Goal: Check status: Check status

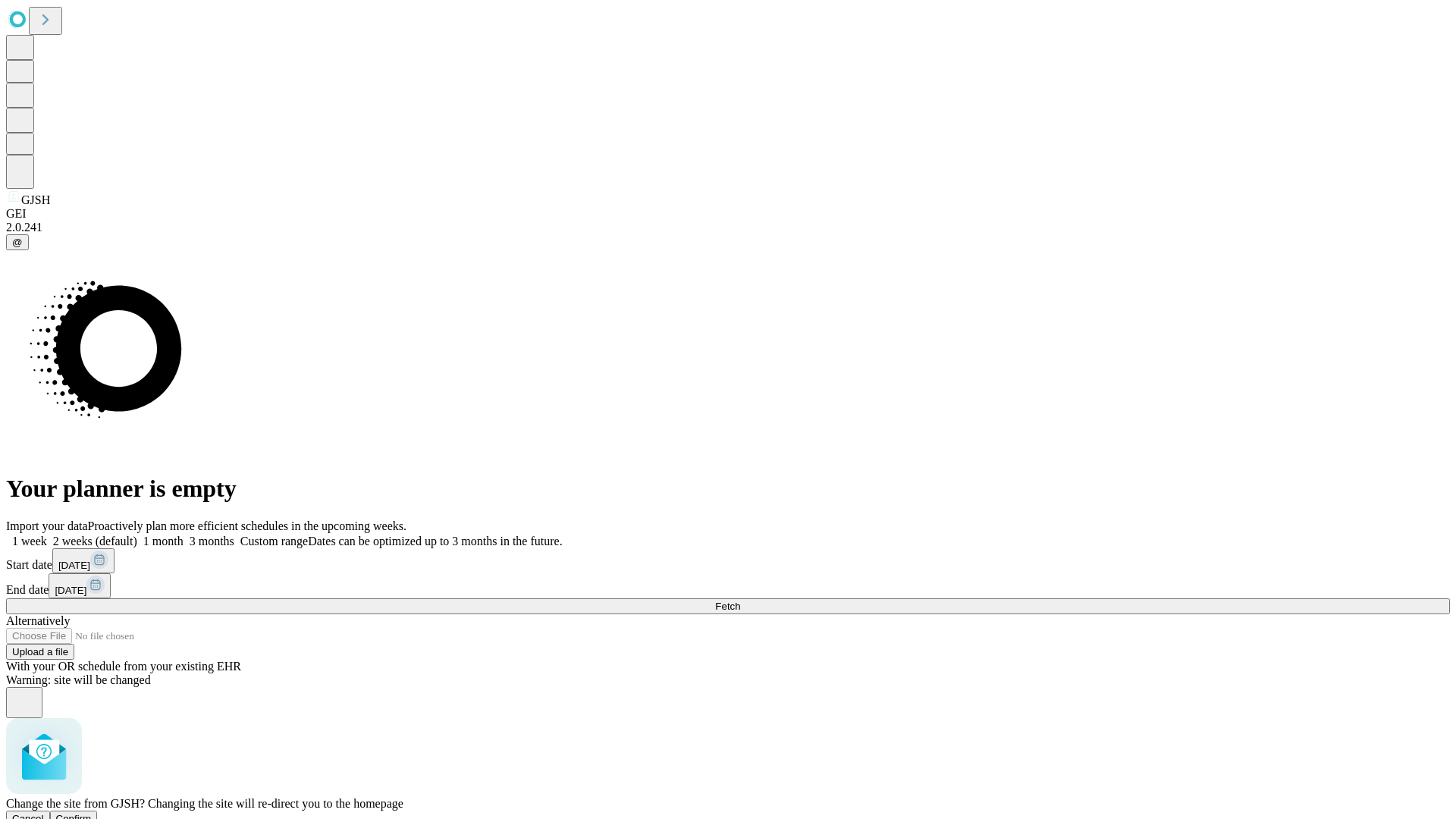
click at [92, 813] on span "Confirm" at bounding box center [74, 819] width 35 height 12
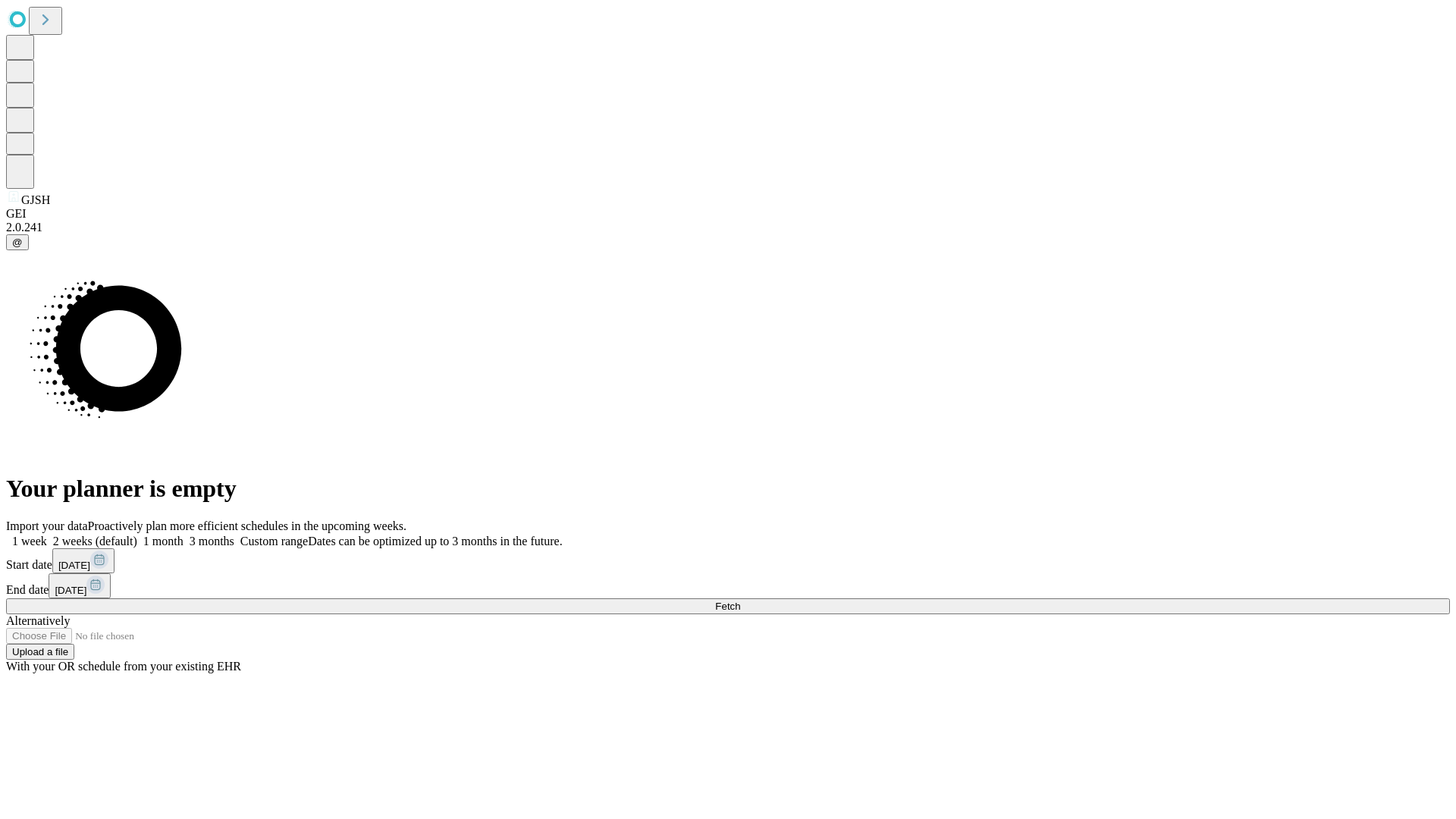
click at [47, 534] on label "1 week" at bounding box center [26, 540] width 41 height 13
click at [741, 601] on span "Fetch" at bounding box center [728, 607] width 25 height 12
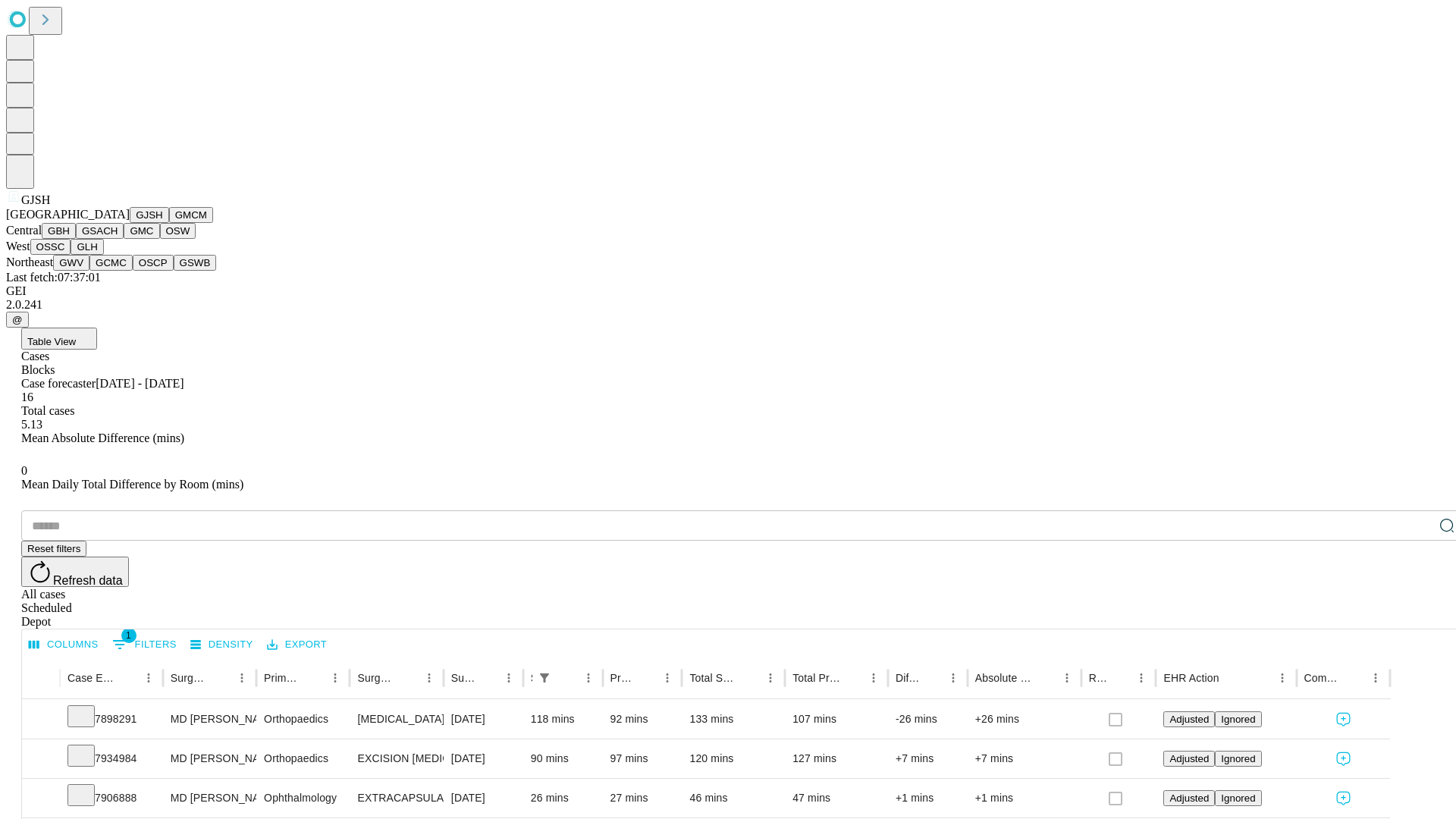
click at [169, 223] on button "GMCM" at bounding box center [191, 215] width 44 height 16
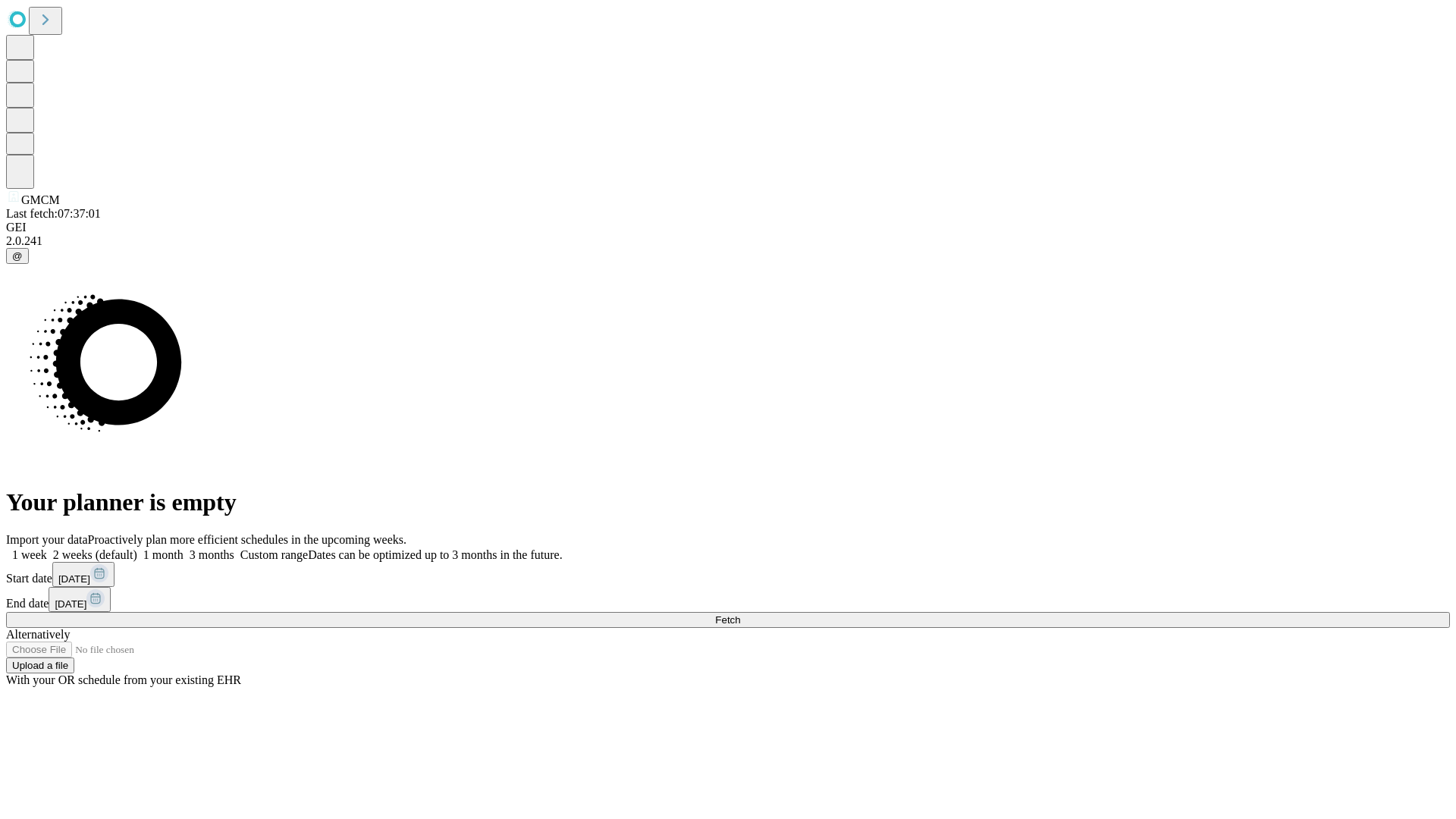
click at [47, 549] on label "1 week" at bounding box center [26, 555] width 41 height 13
click at [741, 614] on span "Fetch" at bounding box center [728, 620] width 25 height 12
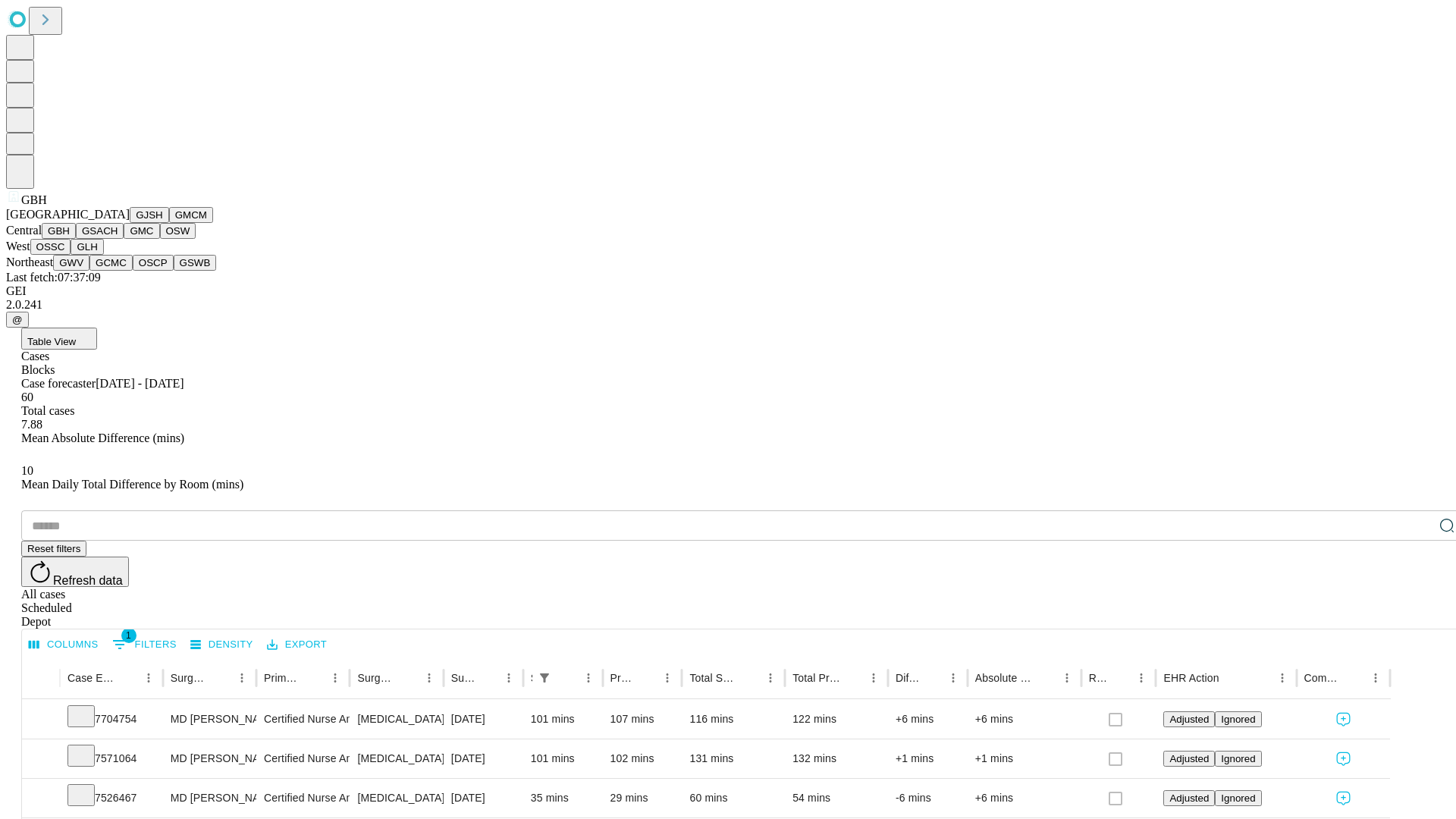
click at [118, 239] on button "GSACH" at bounding box center [99, 231] width 48 height 16
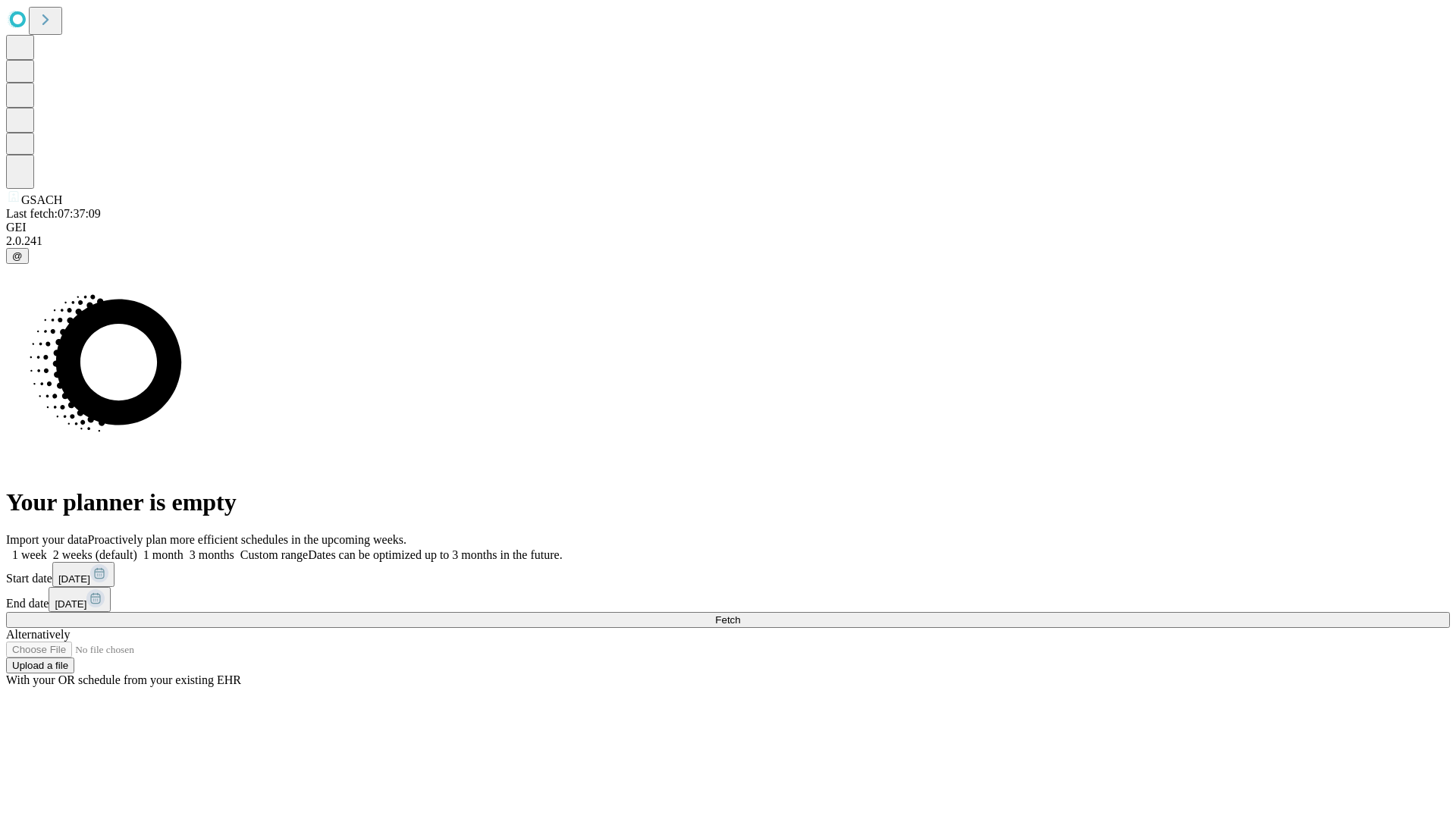
click at [47, 549] on label "1 week" at bounding box center [26, 555] width 41 height 13
click at [741, 614] on span "Fetch" at bounding box center [728, 620] width 25 height 12
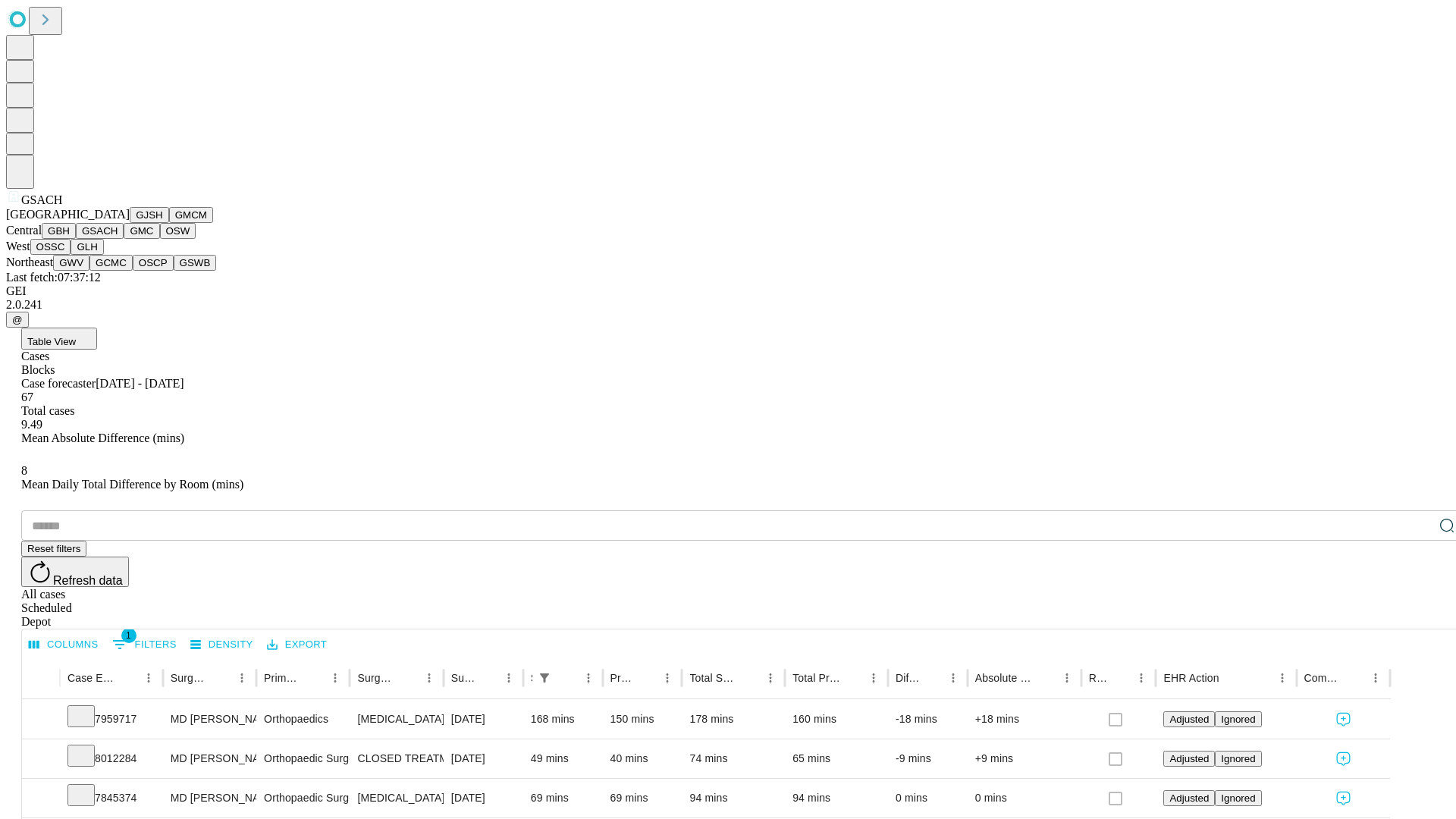
click at [124, 239] on button "GMC" at bounding box center [141, 231] width 35 height 16
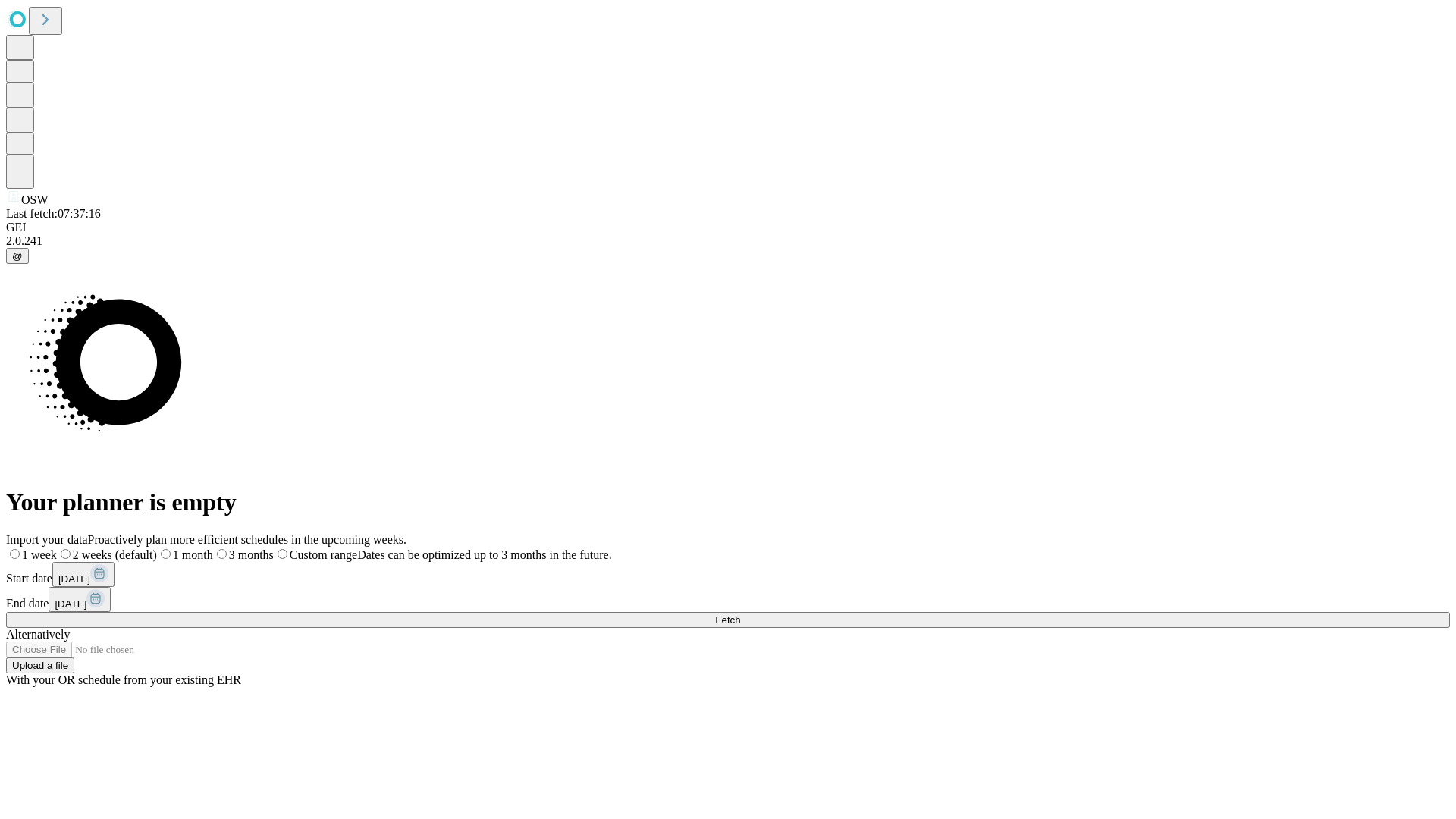
click at [57, 549] on label "1 week" at bounding box center [31, 555] width 50 height 13
click at [741, 614] on span "Fetch" at bounding box center [728, 620] width 25 height 12
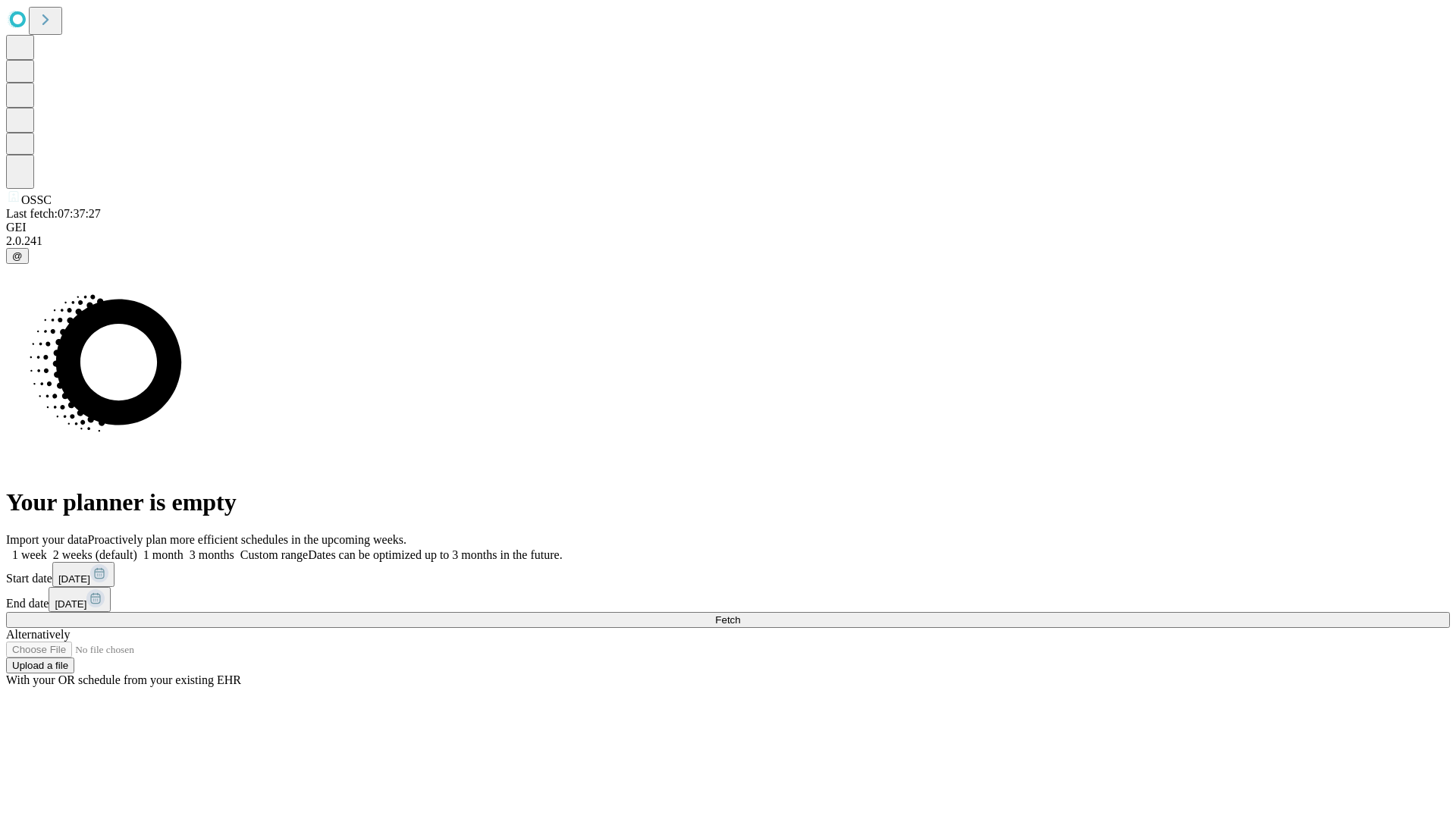
click at [741, 614] on span "Fetch" at bounding box center [728, 620] width 25 height 12
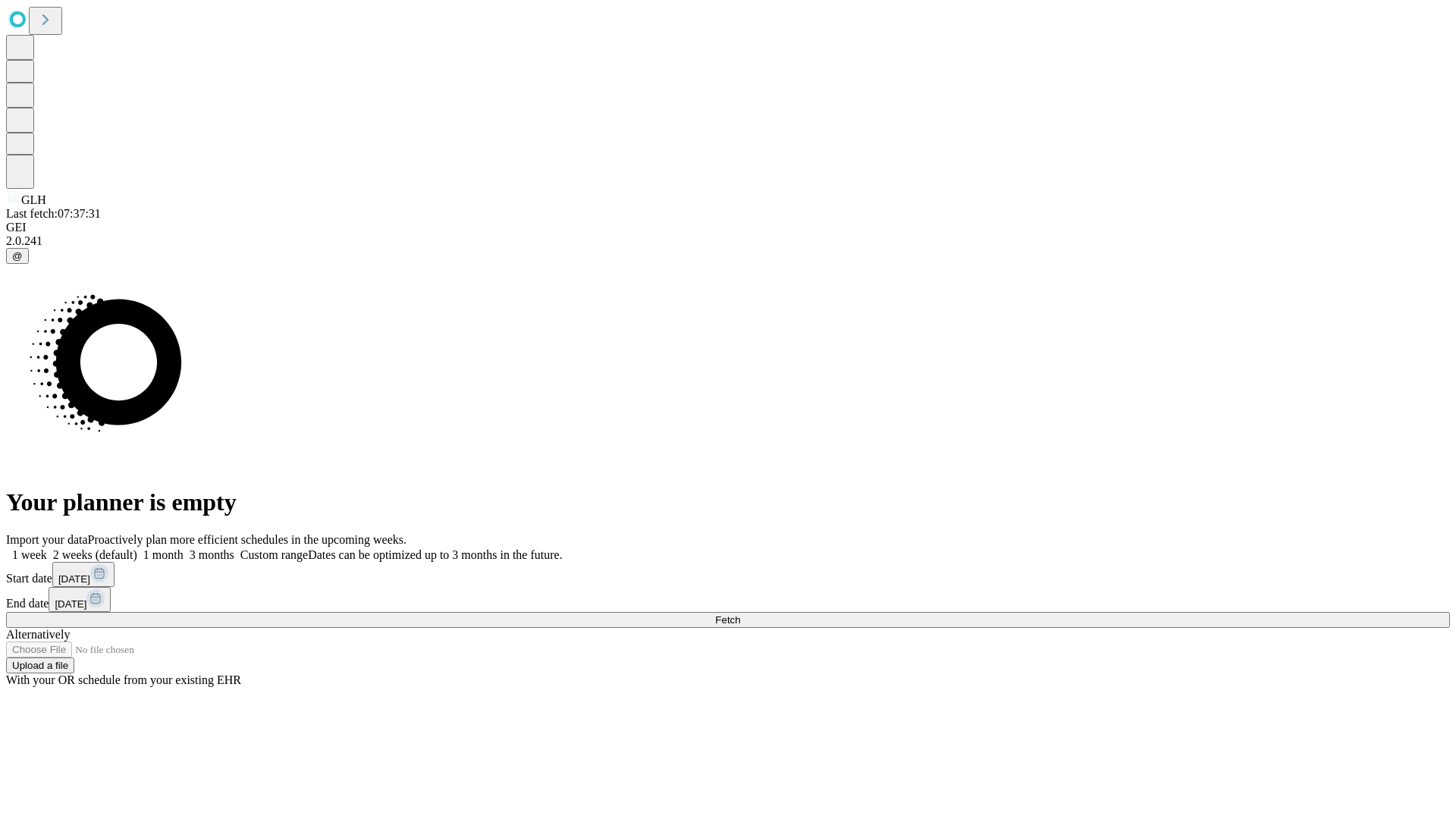
click at [47, 549] on label "1 week" at bounding box center [26, 555] width 41 height 13
click at [741, 614] on span "Fetch" at bounding box center [728, 620] width 25 height 12
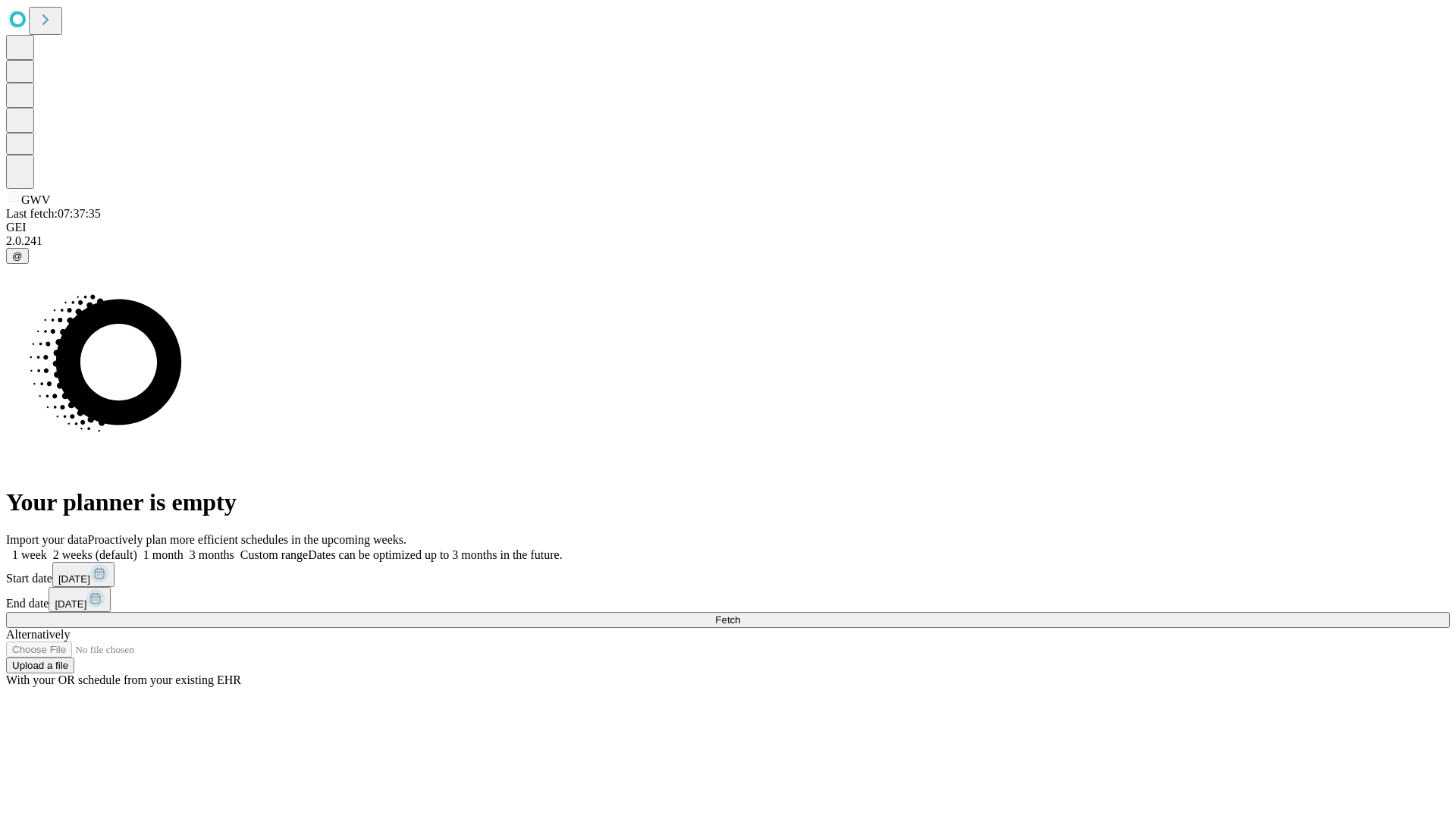
click at [47, 549] on label "1 week" at bounding box center [26, 555] width 41 height 13
click at [741, 614] on span "Fetch" at bounding box center [728, 620] width 25 height 12
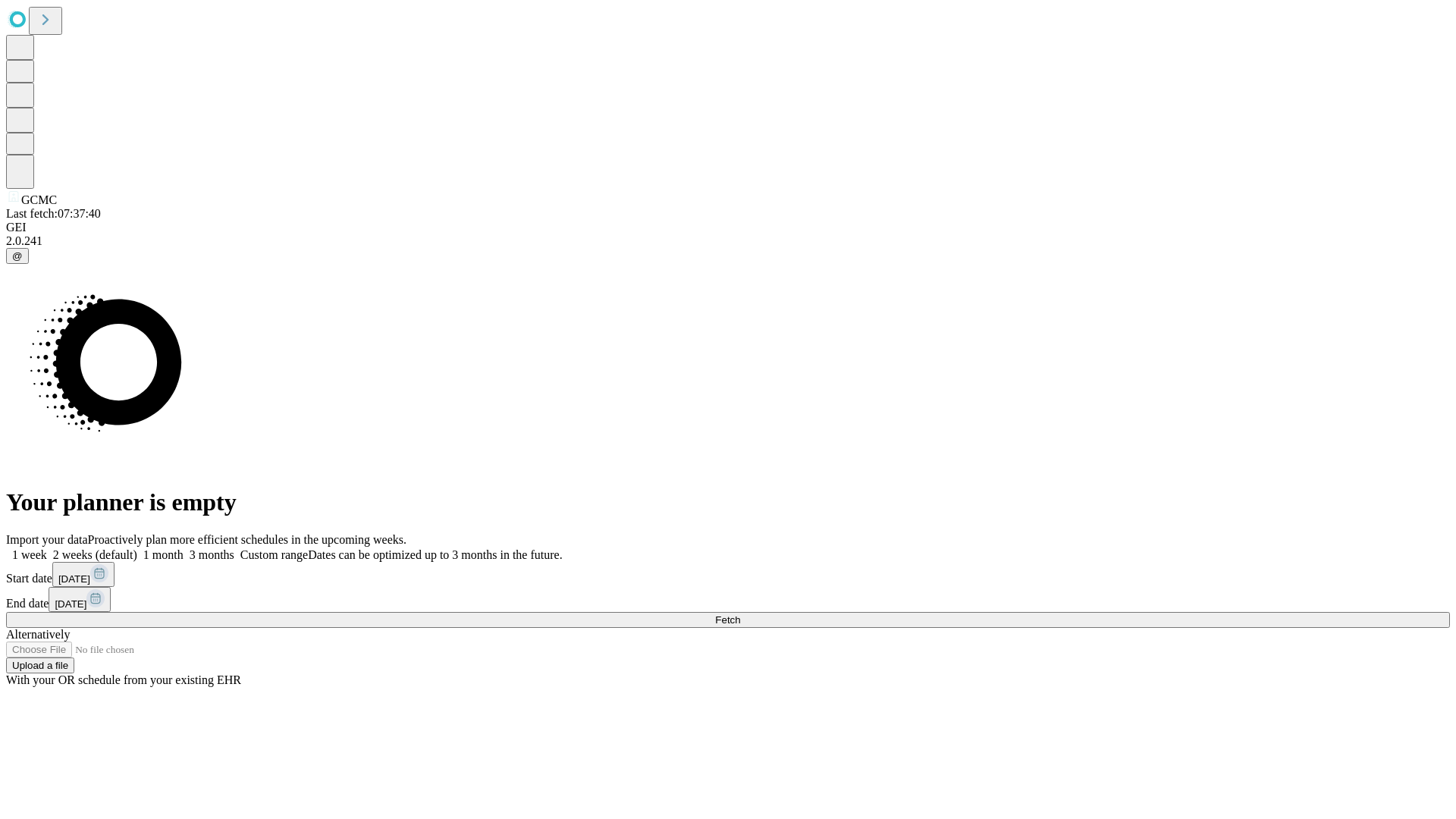
click at [47, 549] on label "1 week" at bounding box center [26, 555] width 41 height 13
click at [741, 614] on span "Fetch" at bounding box center [728, 620] width 25 height 12
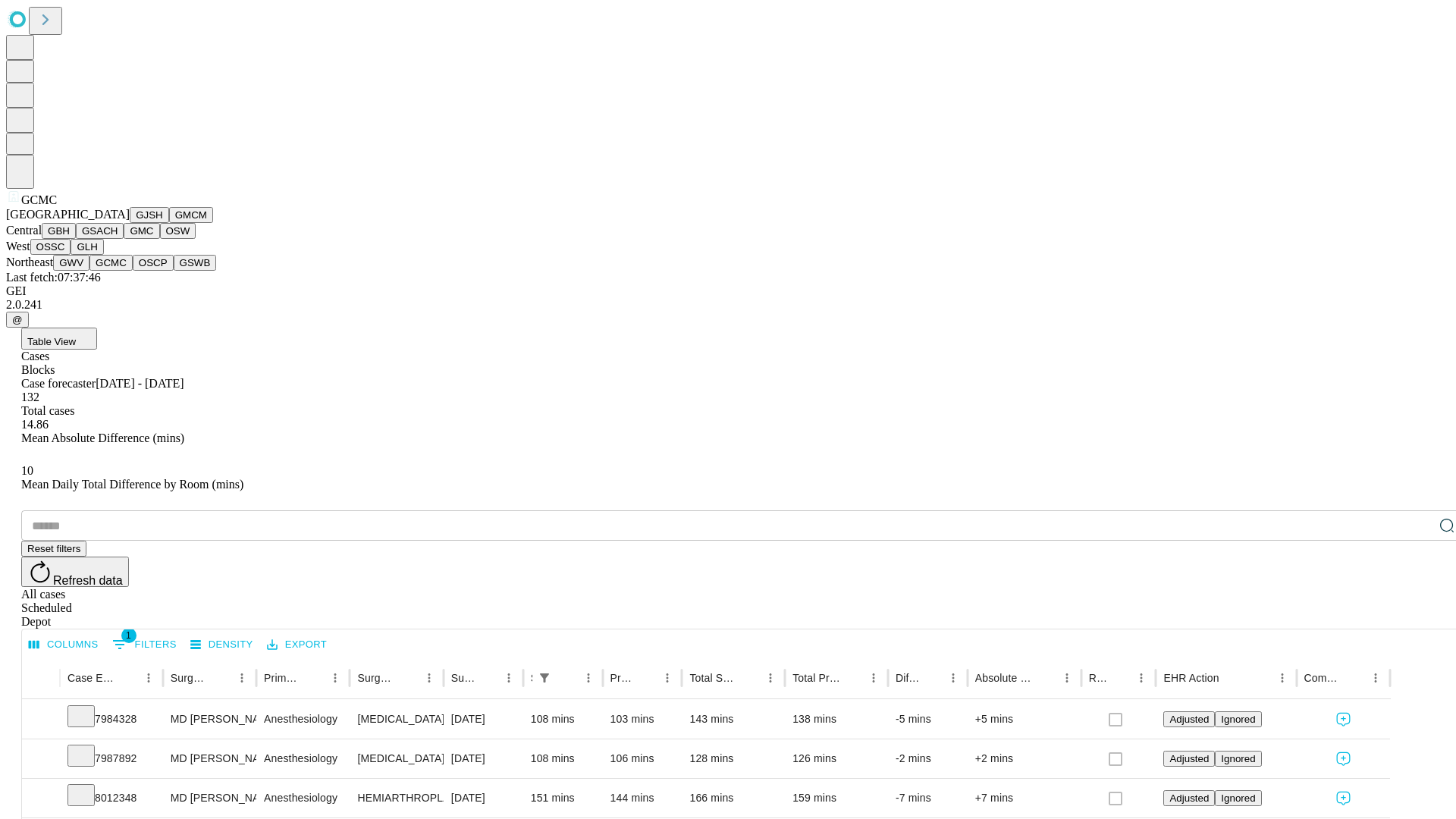
click at [133, 271] on button "OSCP" at bounding box center [153, 263] width 41 height 16
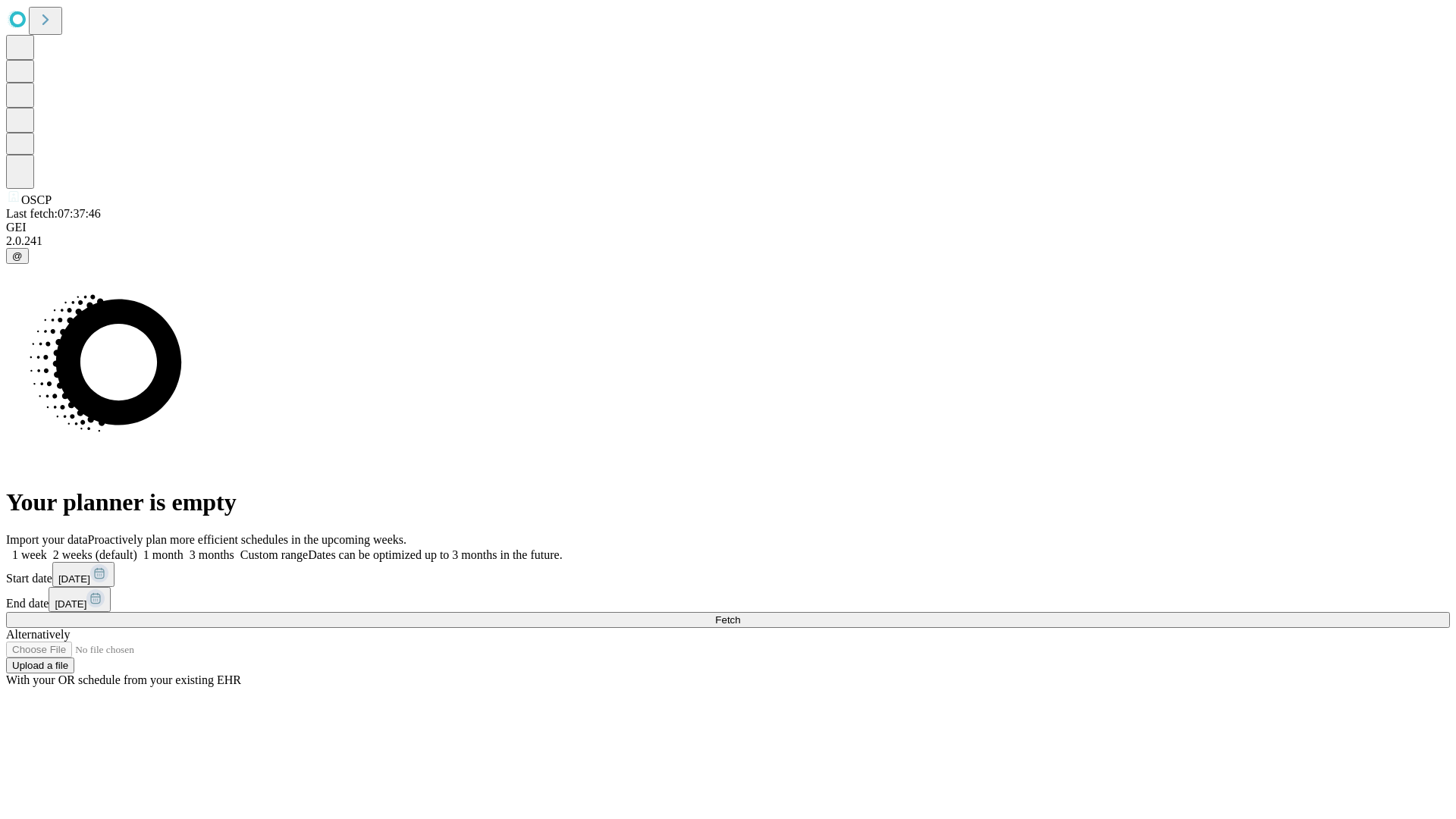
click at [47, 549] on label "1 week" at bounding box center [26, 555] width 41 height 13
click at [741, 614] on span "Fetch" at bounding box center [728, 620] width 25 height 12
